Goal: Find contact information: Find contact information

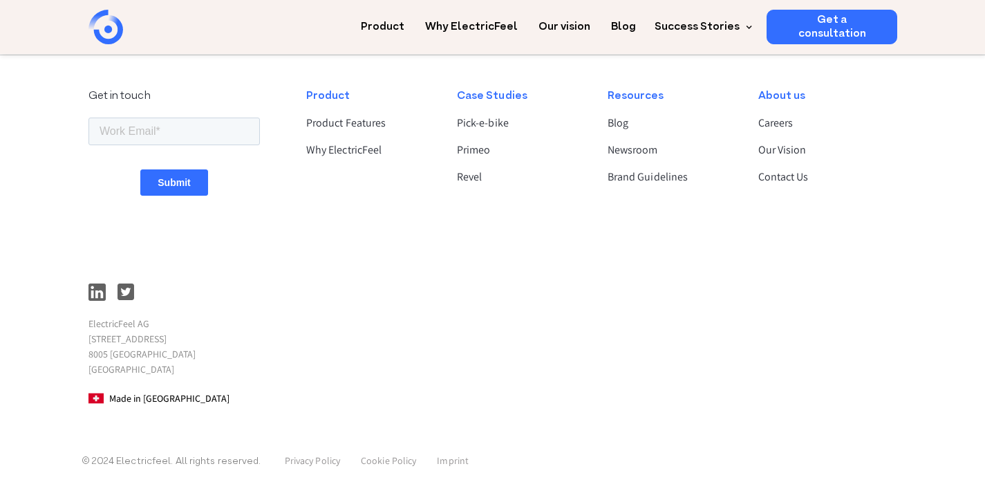
scroll to position [3759, 0]
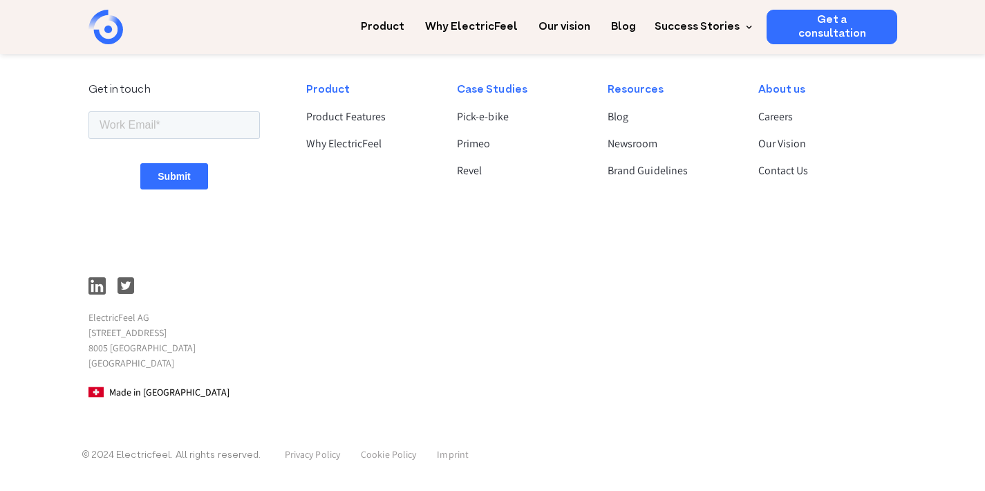
drag, startPoint x: 89, startPoint y: 333, endPoint x: 199, endPoint y: 333, distance: 109.9
click at [199, 333] on p "ElectricFeel AG [STREET_ADDRESS]" at bounding box center [174, 340] width 171 height 61
copy p "[STREET_ADDRESS]"
click at [96, 348] on p "ElectricFeel AG [STREET_ADDRESS]" at bounding box center [174, 340] width 171 height 61
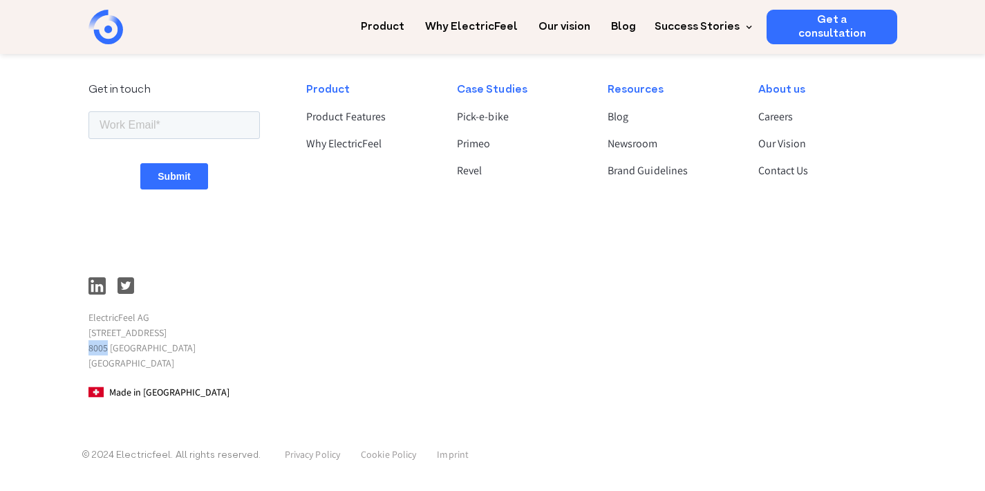
copy p "8005"
click at [797, 171] on link "Contact Us" at bounding box center [821, 170] width 127 height 17
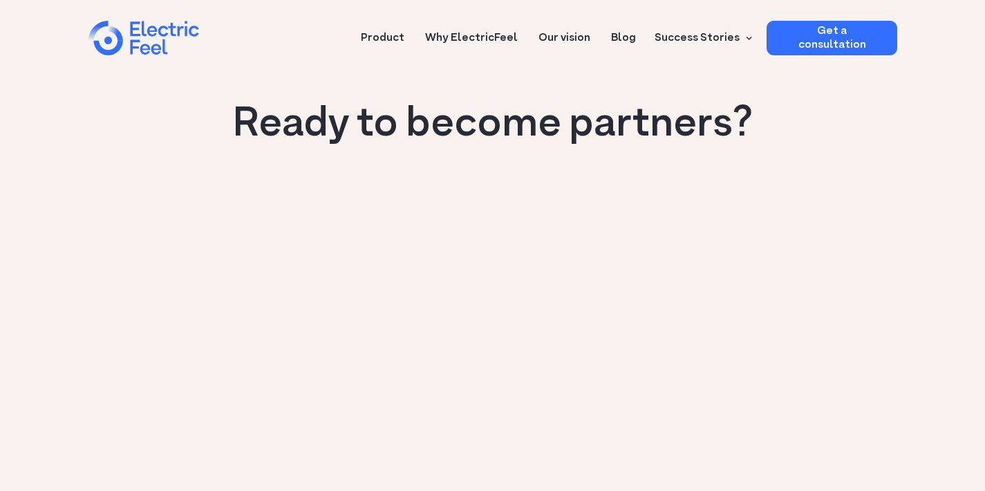
click at [907, 412] on body at bounding box center [930, 435] width 61 height 61
click at [898, 420] on html at bounding box center [930, 436] width 72 height 72
